Goal: Task Accomplishment & Management: Use online tool/utility

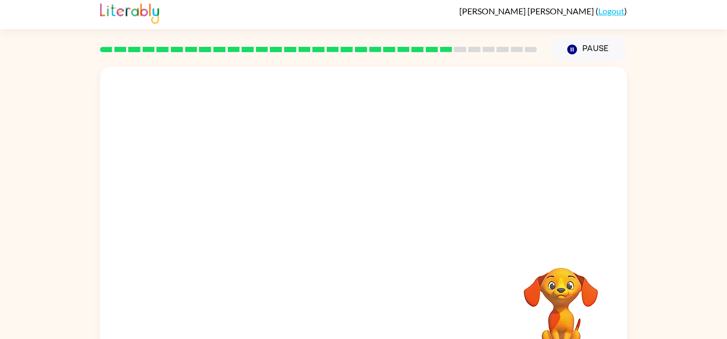
scroll to position [7, 0]
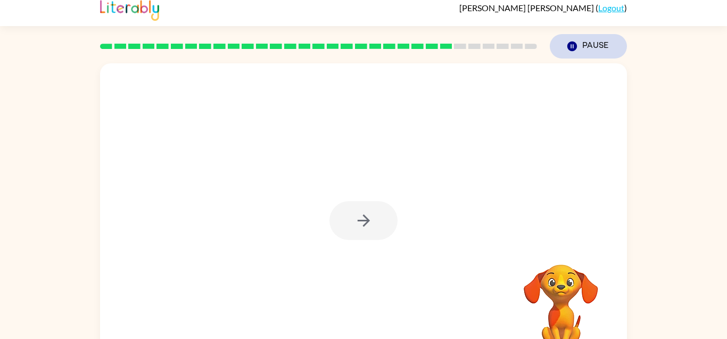
click at [596, 58] on button "Pause Pause" at bounding box center [588, 46] width 77 height 24
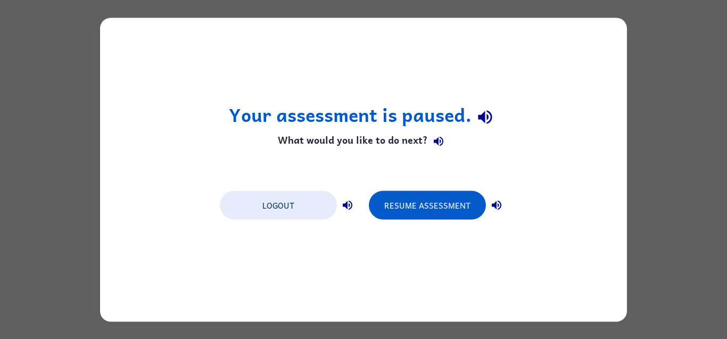
scroll to position [0, 0]
click at [415, 219] on button "Resume Assessment" at bounding box center [427, 205] width 117 height 29
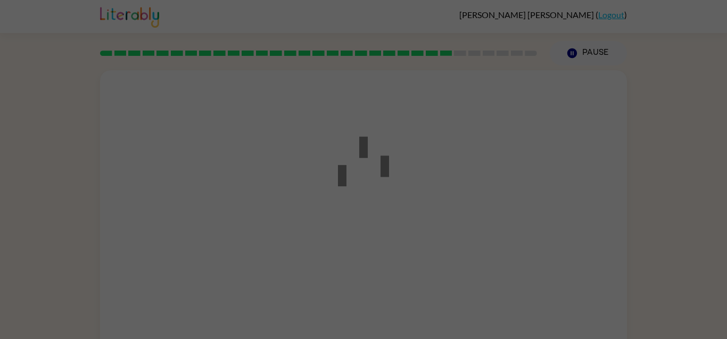
click at [409, 202] on div at bounding box center [364, 170] width 96 height 120
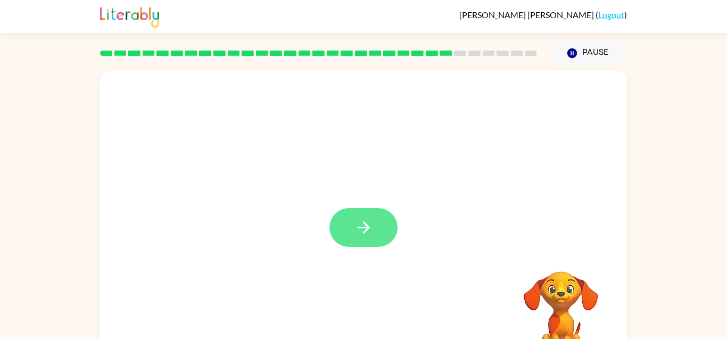
click at [370, 233] on icon "button" at bounding box center [364, 227] width 19 height 19
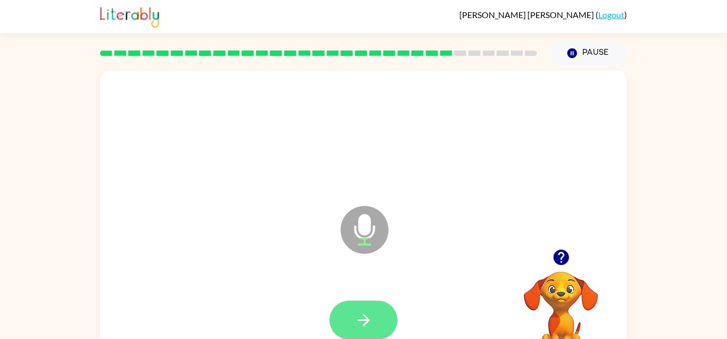
click at [363, 325] on icon "button" at bounding box center [363, 320] width 12 height 12
click at [352, 304] on button "button" at bounding box center [364, 320] width 68 height 39
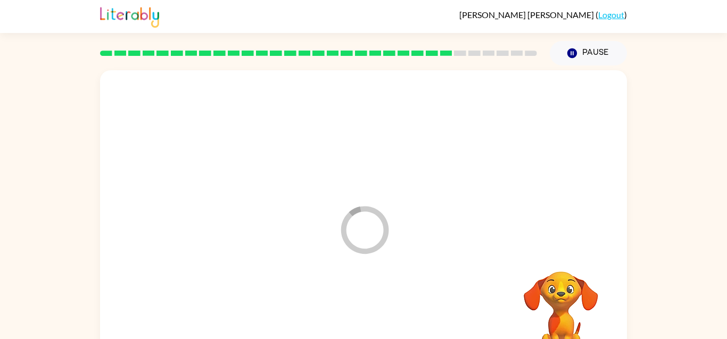
click at [351, 308] on div at bounding box center [364, 320] width 506 height 87
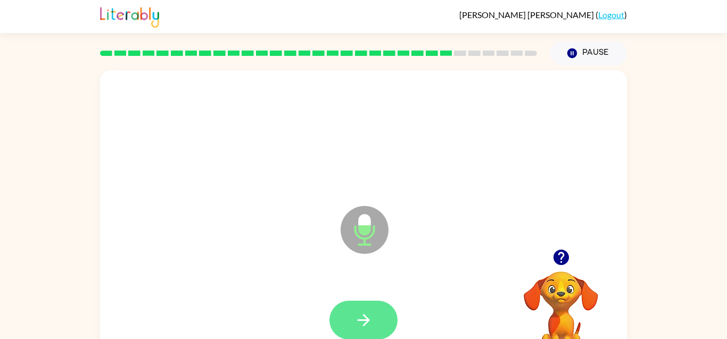
click at [367, 330] on button "button" at bounding box center [364, 320] width 68 height 39
click at [583, 292] on video "Your browser must support playing .mp4 files to use Literably. Please try using…" at bounding box center [561, 308] width 106 height 106
click at [569, 262] on icon "button" at bounding box center [561, 257] width 19 height 19
click at [551, 258] on video "Your browser must support playing .mp4 files to use Literably. Please try using…" at bounding box center [561, 308] width 106 height 106
click at [561, 270] on video "Your browser must support playing .mp4 files to use Literably. Please try using…" at bounding box center [561, 308] width 106 height 106
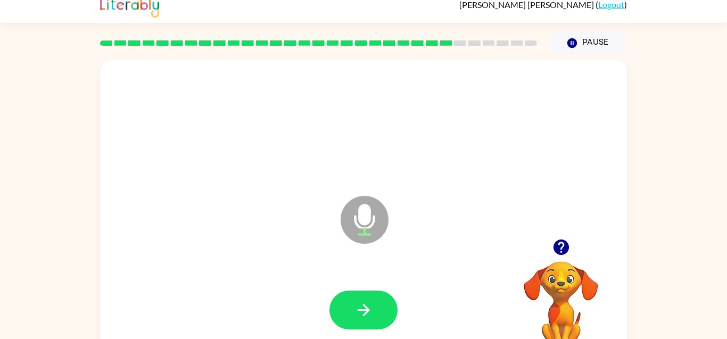
scroll to position [11, 0]
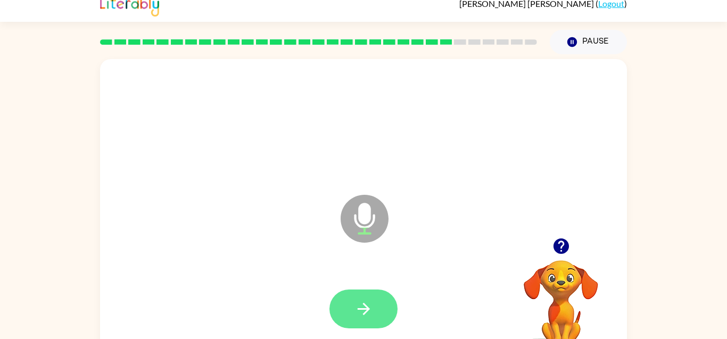
click at [367, 311] on icon "button" at bounding box center [363, 309] width 12 height 12
click at [367, 309] on div at bounding box center [364, 309] width 68 height 39
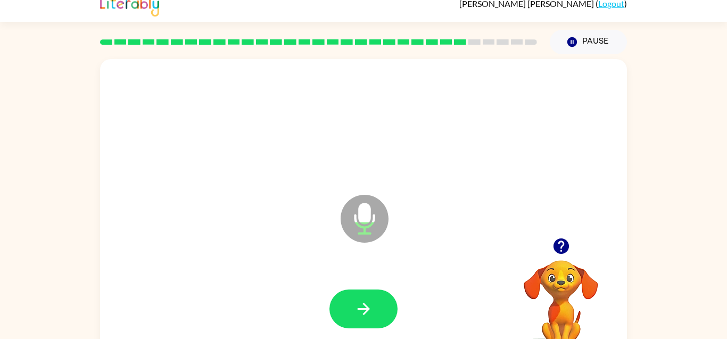
click at [562, 241] on icon "button" at bounding box center [560, 246] width 15 height 15
click at [568, 249] on video "Your browser must support playing .mp4 files to use Literably. Please try using…" at bounding box center [561, 297] width 106 height 106
click at [563, 253] on video "Your browser must support playing .mp4 files to use Literably. Please try using…" at bounding box center [561, 297] width 106 height 106
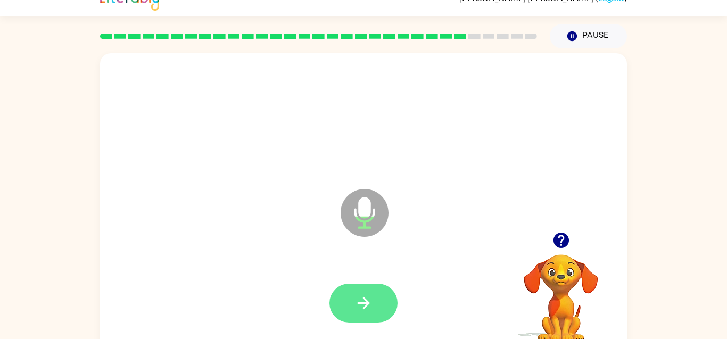
click at [347, 298] on button "button" at bounding box center [364, 303] width 68 height 39
click at [352, 305] on div at bounding box center [364, 303] width 506 height 87
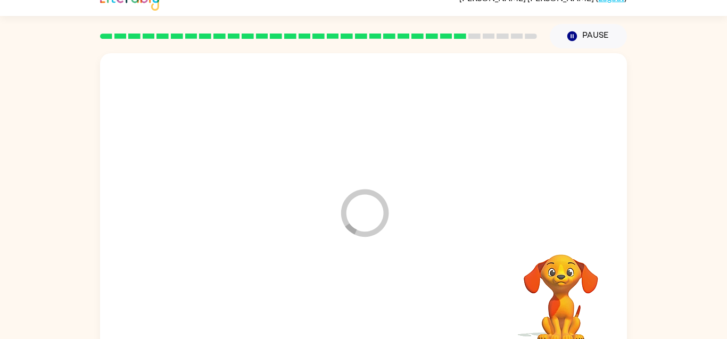
click at [376, 317] on div at bounding box center [364, 303] width 506 height 87
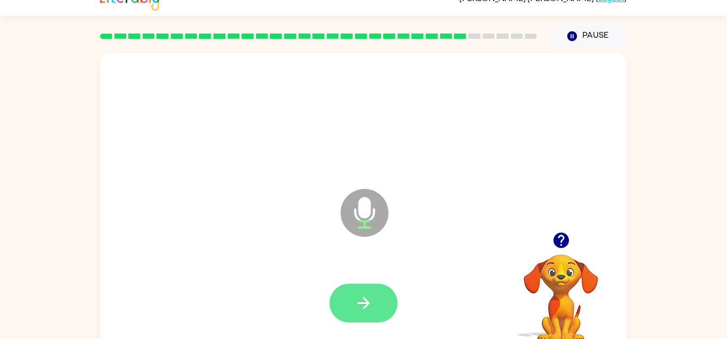
click at [374, 317] on button "button" at bounding box center [364, 303] width 68 height 39
click at [376, 325] on div at bounding box center [364, 303] width 506 height 87
click at [352, 310] on button "button" at bounding box center [364, 303] width 68 height 39
click at [565, 245] on icon "button" at bounding box center [560, 240] width 15 height 15
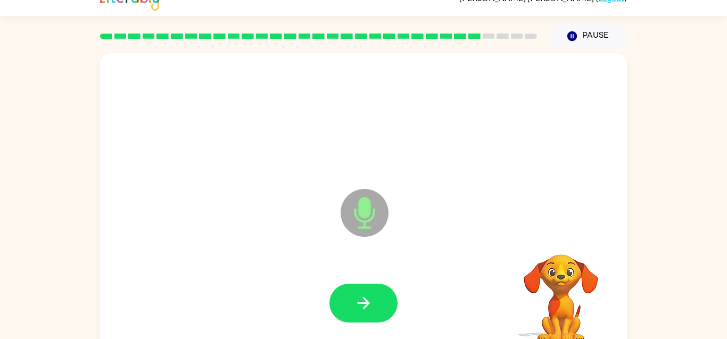
click at [564, 242] on video "Your browser must support playing .mp4 files to use Literably. Please try using…" at bounding box center [561, 291] width 106 height 106
click at [555, 246] on video "Your browser must support playing .mp4 files to use Literably. Please try using…" at bounding box center [561, 291] width 106 height 106
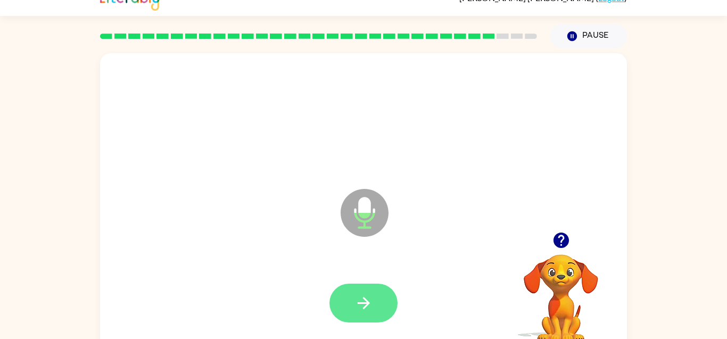
click at [355, 298] on icon "button" at bounding box center [364, 303] width 19 height 19
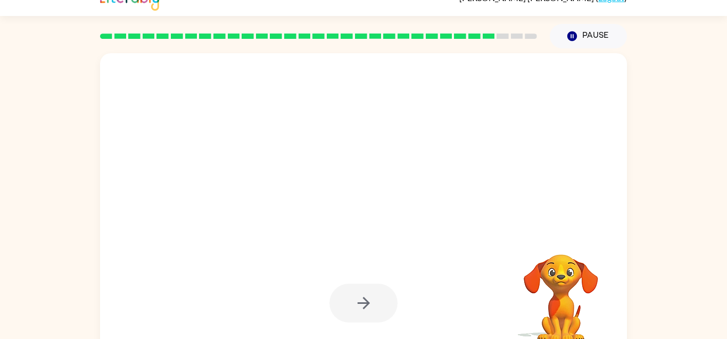
click at [550, 256] on video "Your browser must support playing .mp4 files to use Literably. Please try using…" at bounding box center [561, 291] width 106 height 106
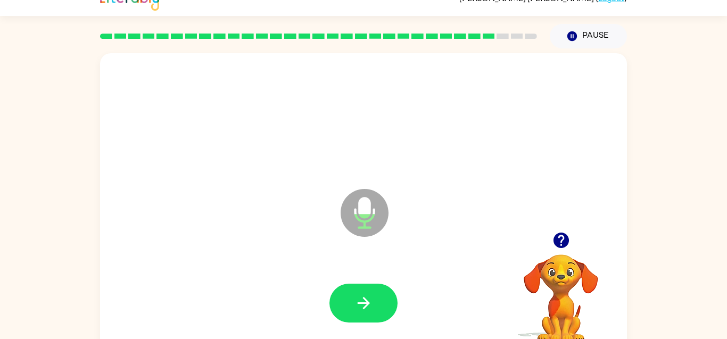
click at [555, 249] on icon "button" at bounding box center [561, 240] width 19 height 19
click at [562, 248] on video "Your browser must support playing .mp4 files to use Literably. Please try using…" at bounding box center [561, 291] width 106 height 106
click at [566, 248] on video "Your browser must support playing .mp4 files to use Literably. Please try using…" at bounding box center [561, 291] width 106 height 106
click at [558, 241] on video "Your browser must support playing .mp4 files to use Literably. Please try using…" at bounding box center [561, 291] width 106 height 106
click at [556, 240] on video "Your browser must support playing .mp4 files to use Literably. Please try using…" at bounding box center [561, 291] width 106 height 106
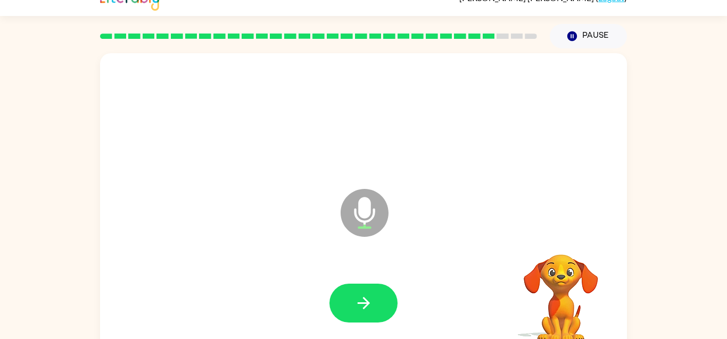
click at [557, 240] on video "Your browser must support playing .mp4 files to use Literably. Please try using…" at bounding box center [561, 291] width 106 height 106
click at [559, 240] on video "Your browser must support playing .mp4 files to use Literably. Please try using…" at bounding box center [561, 291] width 106 height 106
click at [560, 242] on video "Your browser must support playing .mp4 files to use Literably. Please try using…" at bounding box center [561, 291] width 106 height 106
click at [552, 240] on video "Your browser must support playing .mp4 files to use Literably. Please try using…" at bounding box center [561, 291] width 106 height 106
click at [555, 242] on video "Your browser must support playing .mp4 files to use Literably. Please try using…" at bounding box center [561, 291] width 106 height 106
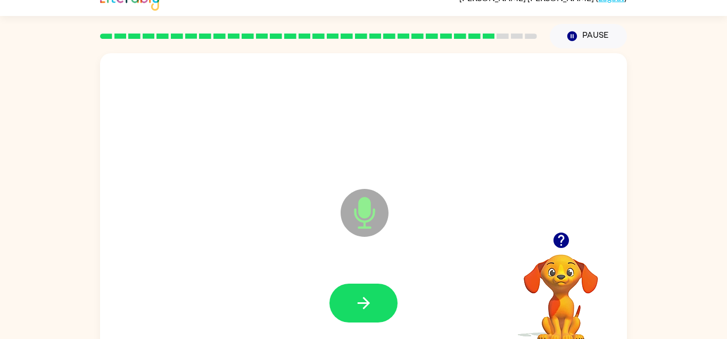
click at [559, 241] on icon "button" at bounding box center [560, 240] width 15 height 15
click at [567, 245] on video "Your browser must support playing .mp4 files to use Literably. Please try using…" at bounding box center [561, 291] width 106 height 106
click at [372, 298] on icon "button" at bounding box center [364, 303] width 19 height 19
click at [562, 241] on icon "button" at bounding box center [561, 240] width 19 height 19
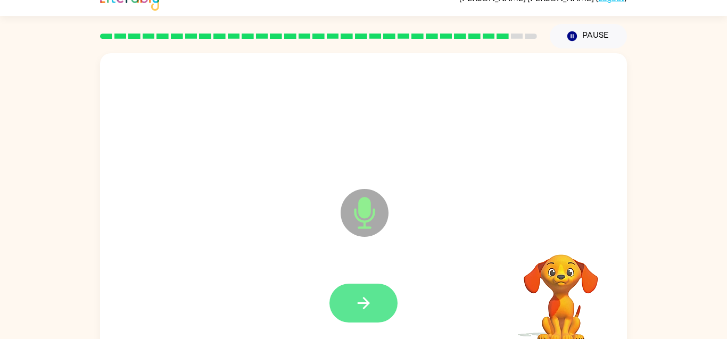
click at [348, 309] on button "button" at bounding box center [364, 303] width 68 height 39
click at [355, 309] on icon "button" at bounding box center [364, 303] width 19 height 19
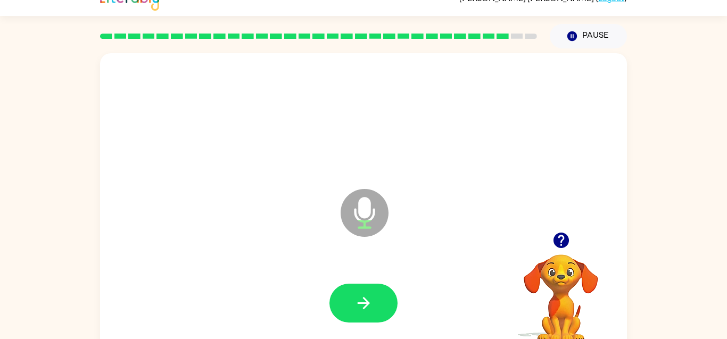
click at [571, 246] on button "button" at bounding box center [561, 240] width 27 height 27
click at [568, 244] on video "Your browser must support playing .mp4 files to use Literably. Please try using…" at bounding box center [561, 291] width 106 height 106
click at [557, 242] on video "Your browser must support playing .mp4 files to use Literably. Please try using…" at bounding box center [561, 291] width 106 height 106
click at [575, 235] on div at bounding box center [561, 240] width 106 height 27
click at [566, 240] on icon "button" at bounding box center [560, 240] width 15 height 15
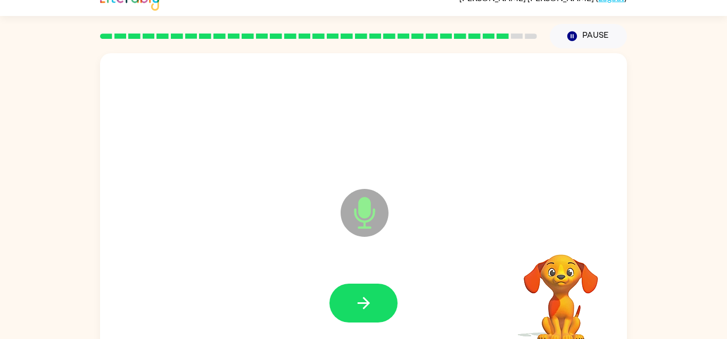
click at [565, 243] on video "Your browser must support playing .mp4 files to use Literably. Please try using…" at bounding box center [561, 291] width 106 height 106
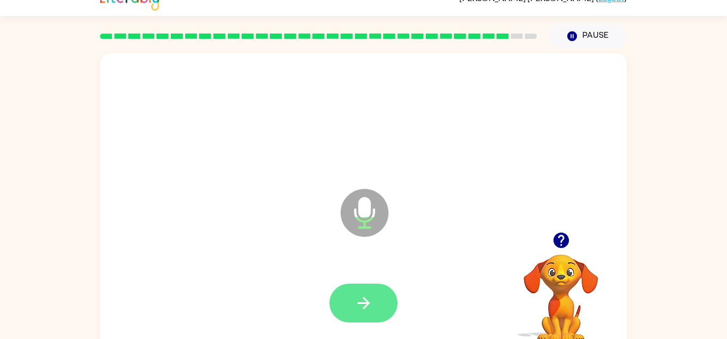
click at [334, 307] on button "button" at bounding box center [364, 303] width 68 height 39
click at [379, 302] on button "button" at bounding box center [364, 303] width 68 height 39
click at [576, 260] on video "Your browser must support playing .mp4 files to use Literably. Please try using…" at bounding box center [561, 291] width 106 height 106
click at [569, 265] on video "Your browser must support playing .mp4 files to use Literably. Please try using…" at bounding box center [561, 291] width 106 height 106
click at [560, 259] on video "Your browser must support playing .mp4 files to use Literably. Please try using…" at bounding box center [561, 291] width 106 height 106
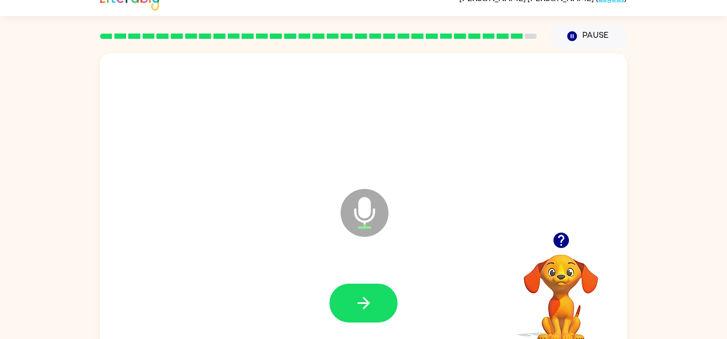
click at [557, 263] on video "Your browser must support playing .mp4 files to use Literably. Please try using…" at bounding box center [561, 291] width 106 height 106
click at [561, 263] on video "Your browser must support playing .mp4 files to use Literably. Please try using…" at bounding box center [561, 291] width 106 height 106
click at [560, 263] on video "Your browser must support playing .mp4 files to use Literably. Please try using…" at bounding box center [561, 291] width 106 height 106
click at [562, 264] on video "Your browser must support playing .mp4 files to use Literably. Please try using…" at bounding box center [561, 291] width 106 height 106
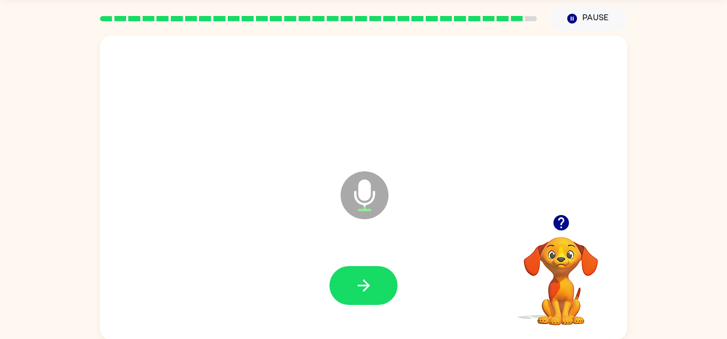
scroll to position [34, 0]
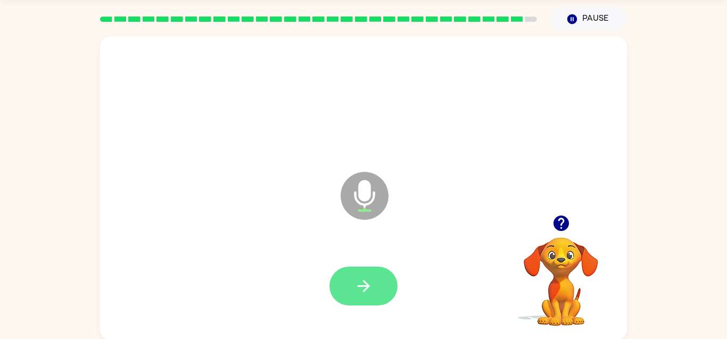
click at [360, 274] on button "button" at bounding box center [364, 286] width 68 height 39
click at [367, 284] on div at bounding box center [364, 286] width 68 height 39
click at [364, 281] on div at bounding box center [364, 286] width 68 height 39
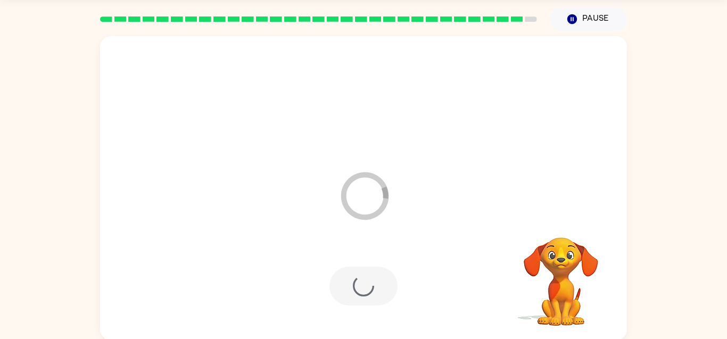
scroll to position [16, 0]
